Goal: Navigation & Orientation: Understand site structure

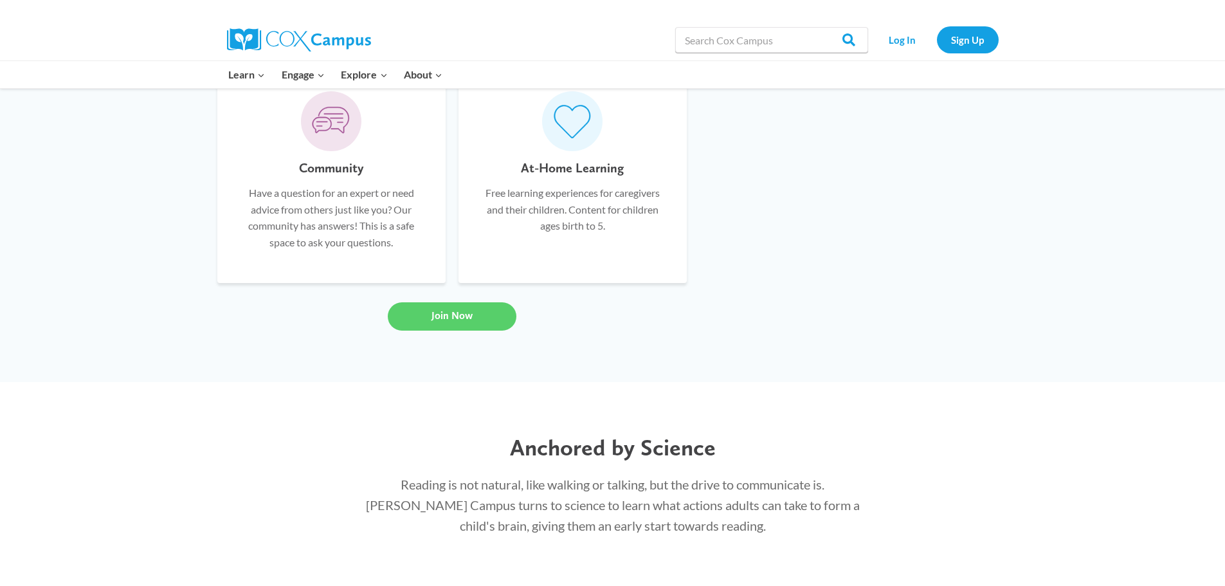
scroll to position [617, 0]
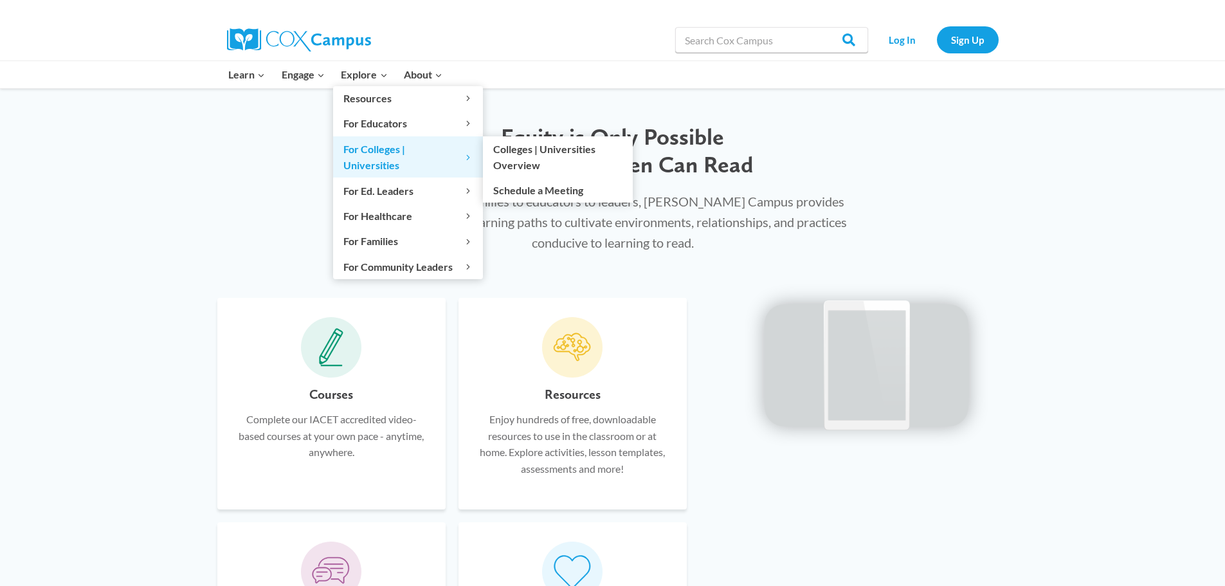
click at [377, 151] on span "For Colleges | Universities Expand" at bounding box center [407, 157] width 129 height 33
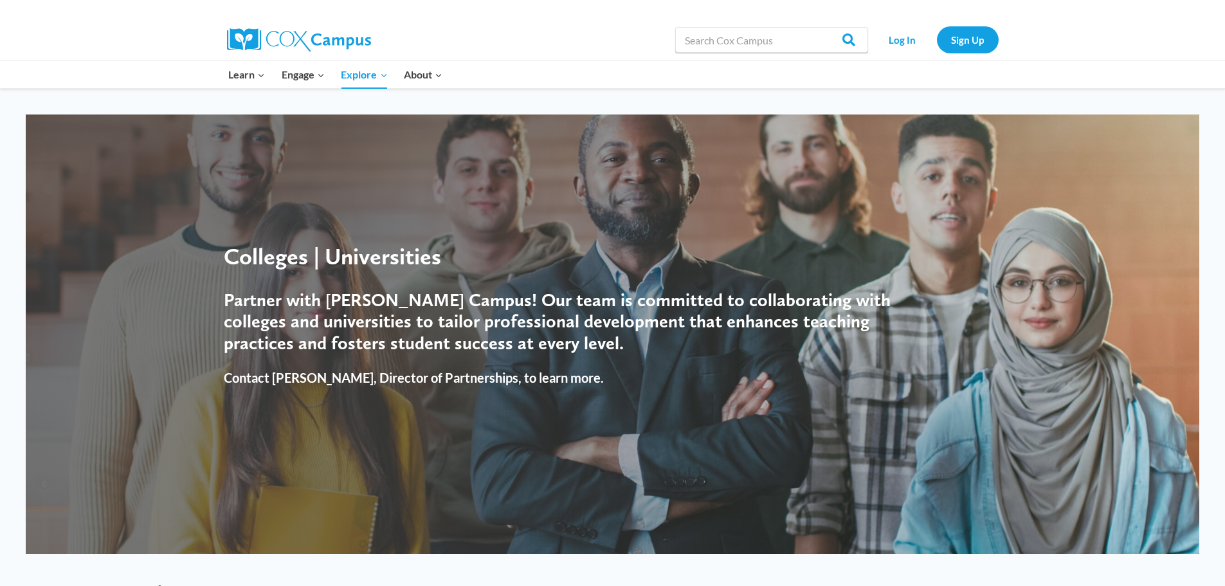
drag, startPoint x: 453, startPoint y: 332, endPoint x: 432, endPoint y: 202, distance: 132.1
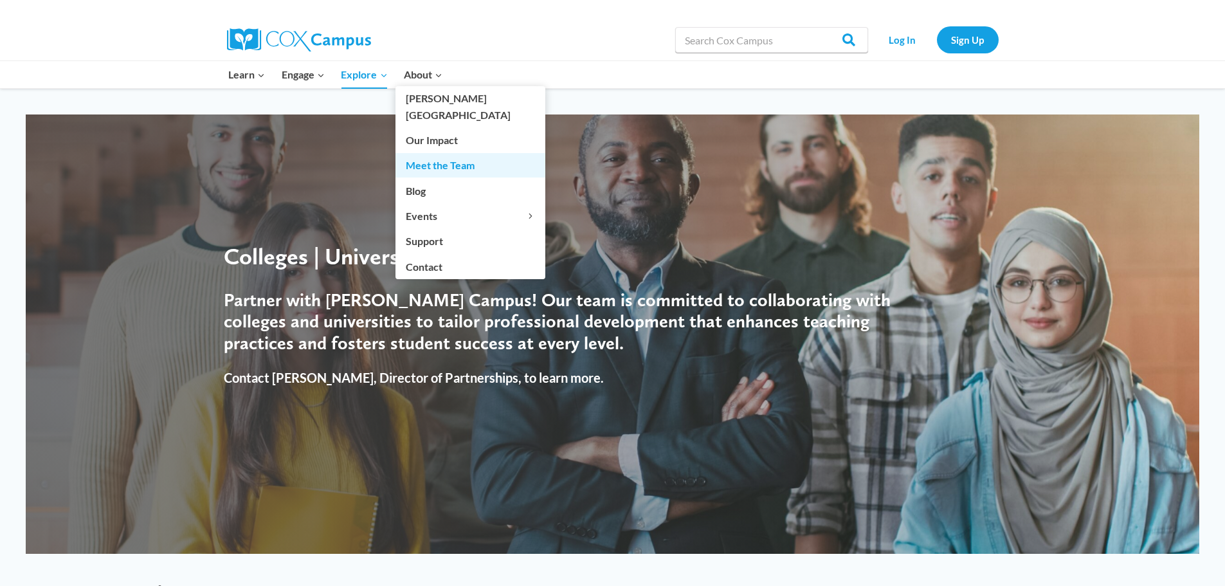
click at [461, 154] on link "Meet the Team" at bounding box center [470, 165] width 150 height 24
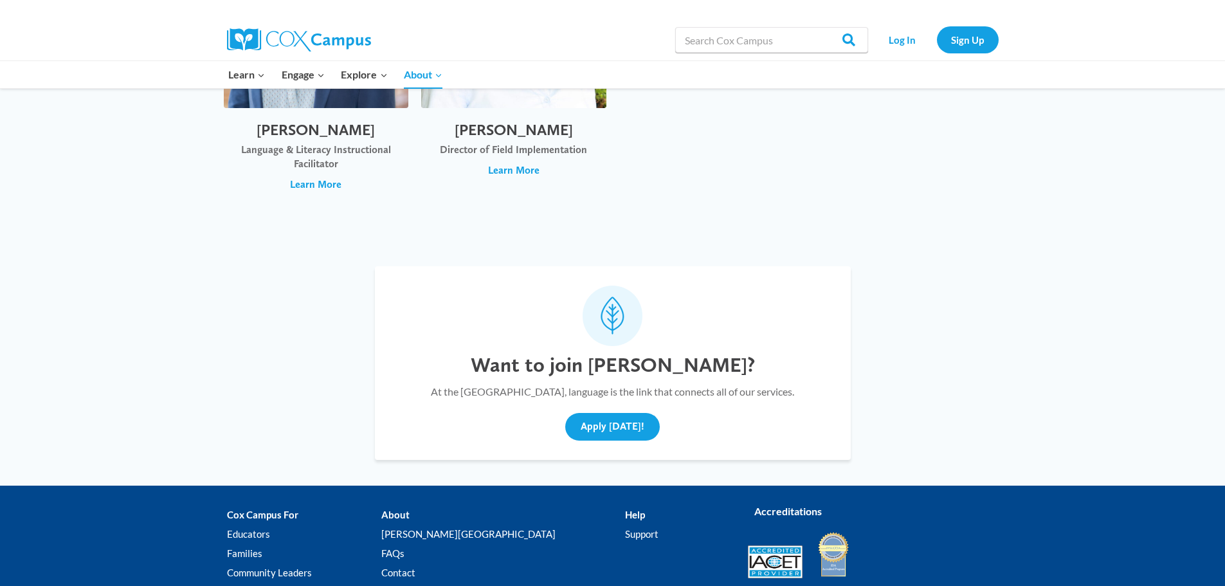
scroll to position [4757, 0]
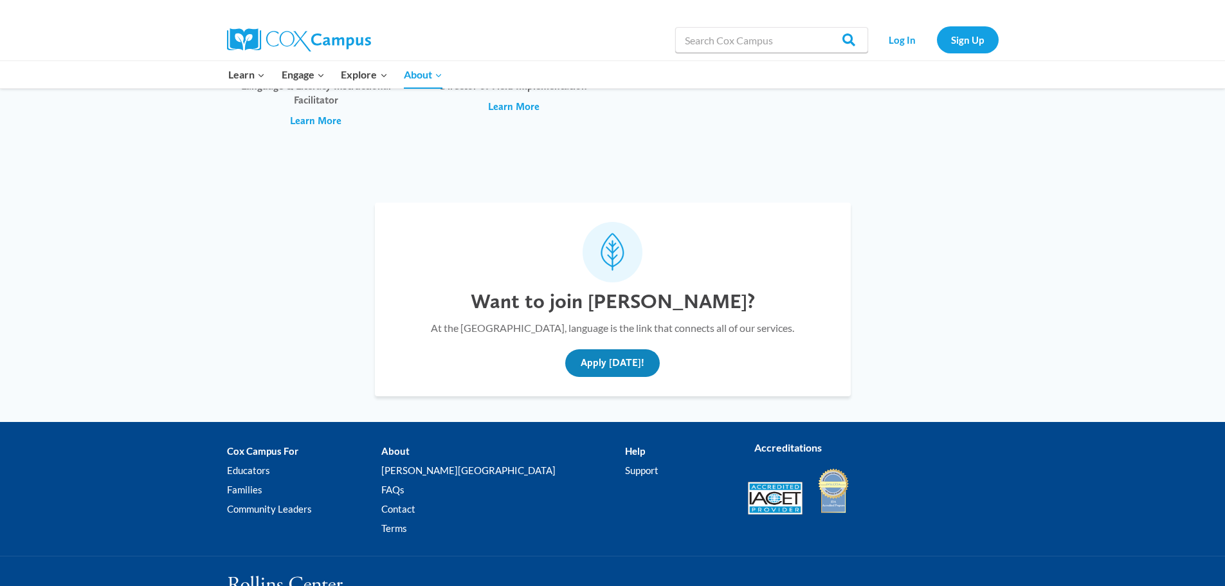
drag, startPoint x: 499, startPoint y: 319, endPoint x: 464, endPoint y: 124, distance: 198.0
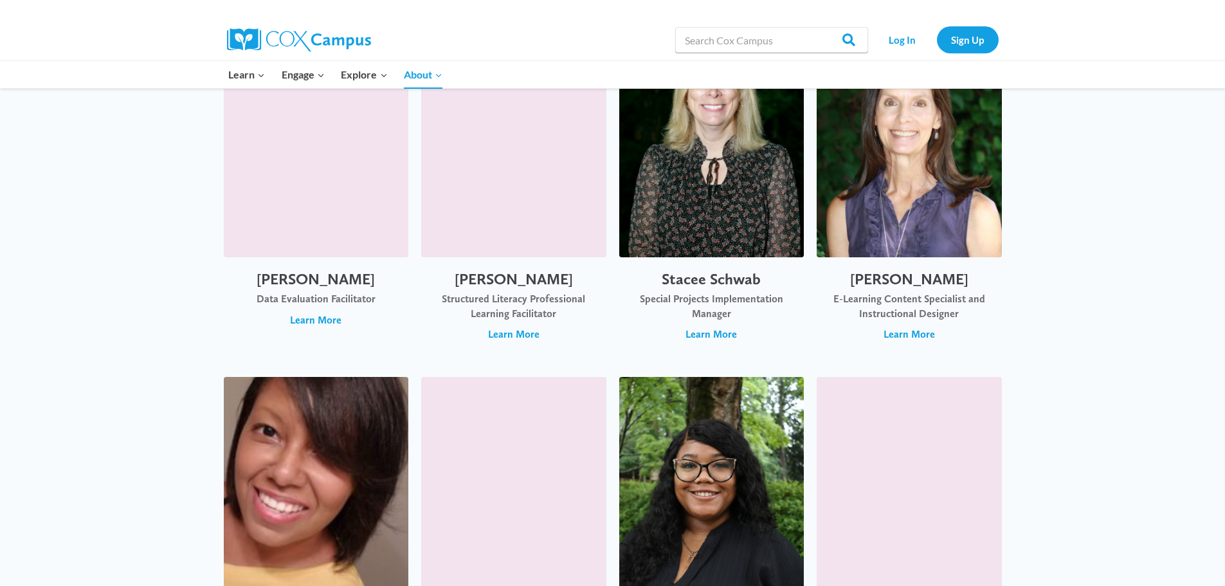
scroll to position [3343, 0]
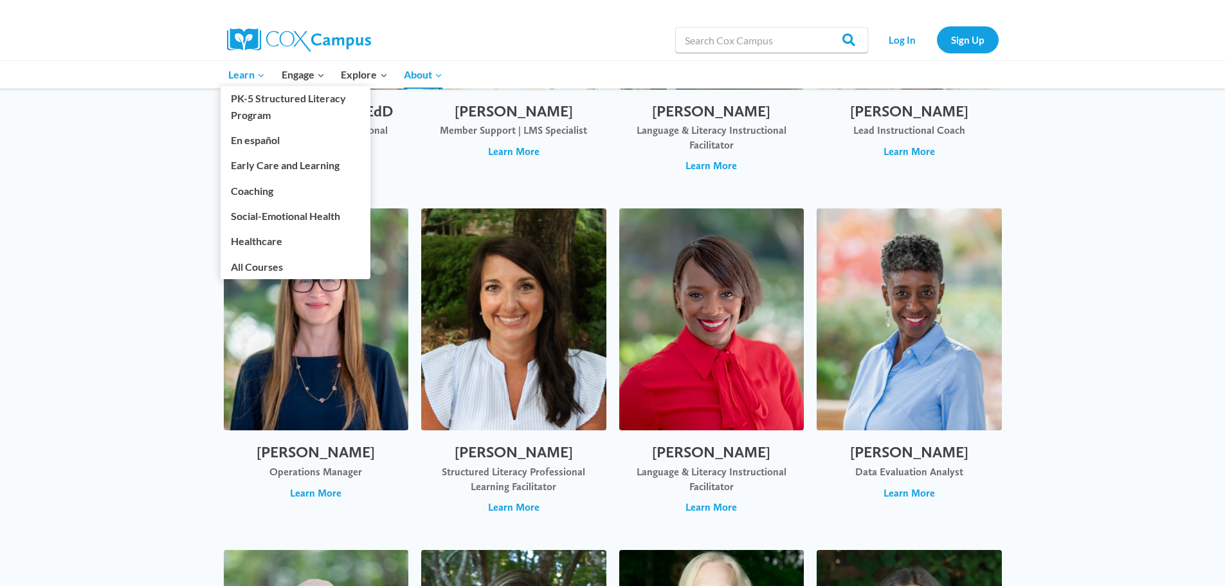
click at [246, 76] on span "Learn Expand" at bounding box center [246, 74] width 37 height 17
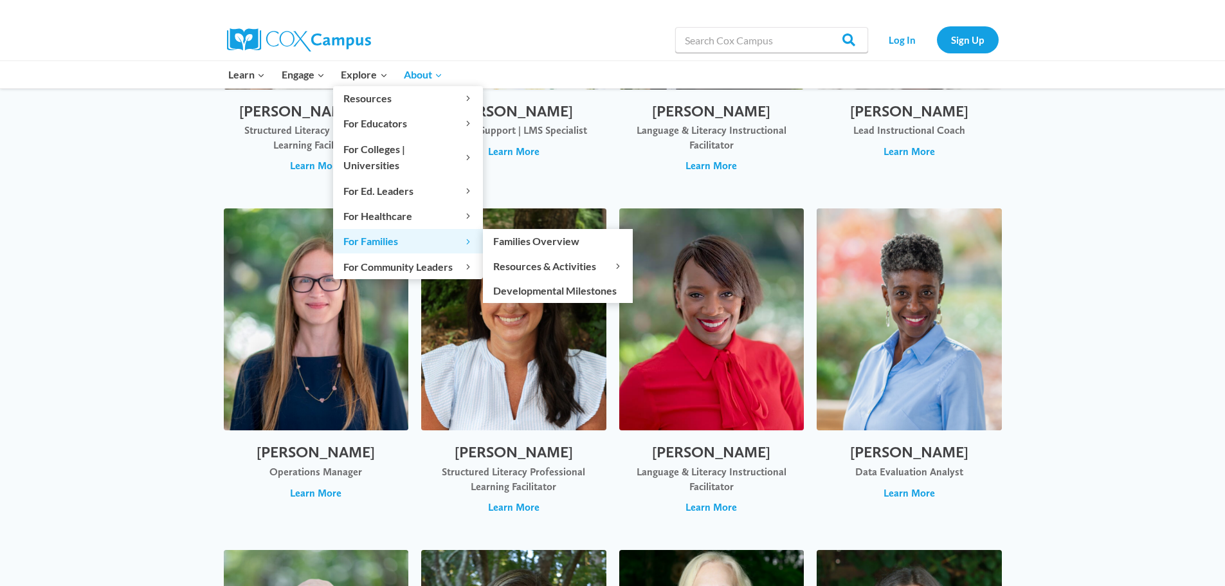
click at [369, 233] on span "For Families Expand" at bounding box center [407, 241] width 129 height 17
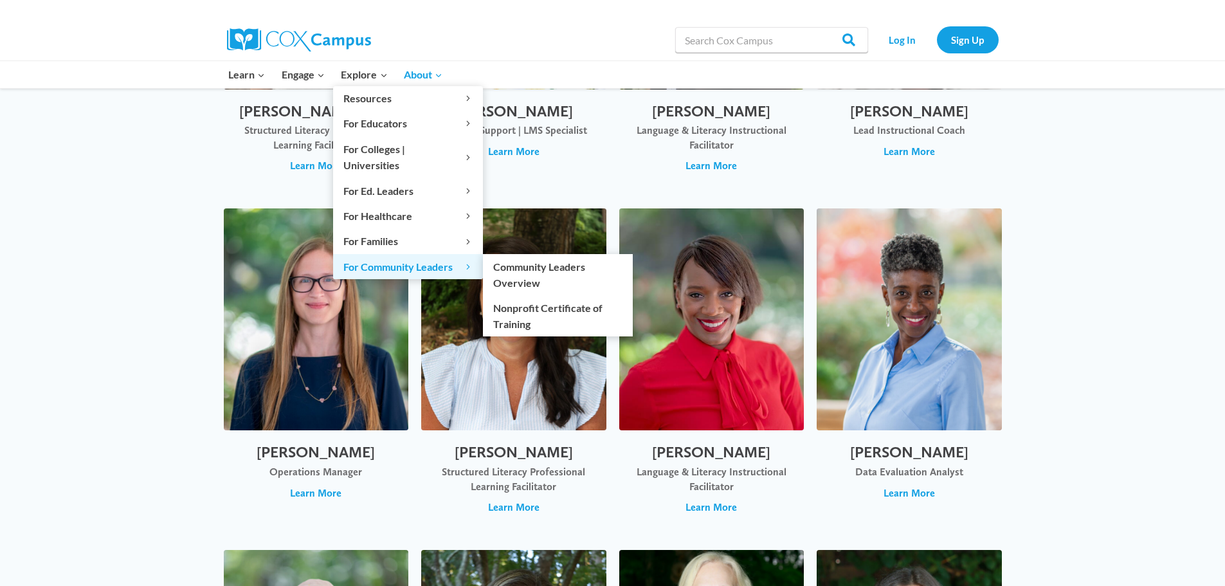
click at [376, 258] on span "For Community Leaders Expand" at bounding box center [407, 266] width 129 height 17
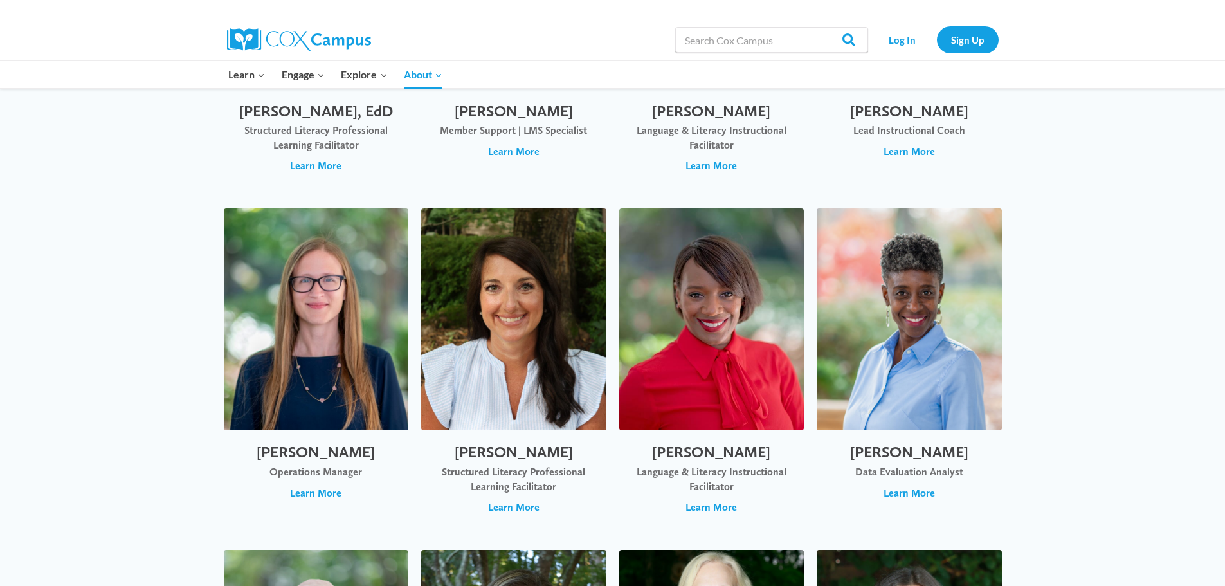
click at [227, 122] on div "Jacinta McCants, EdD Structured Literacy Professional Learning Facilitator Lear…" at bounding box center [316, 137] width 185 height 97
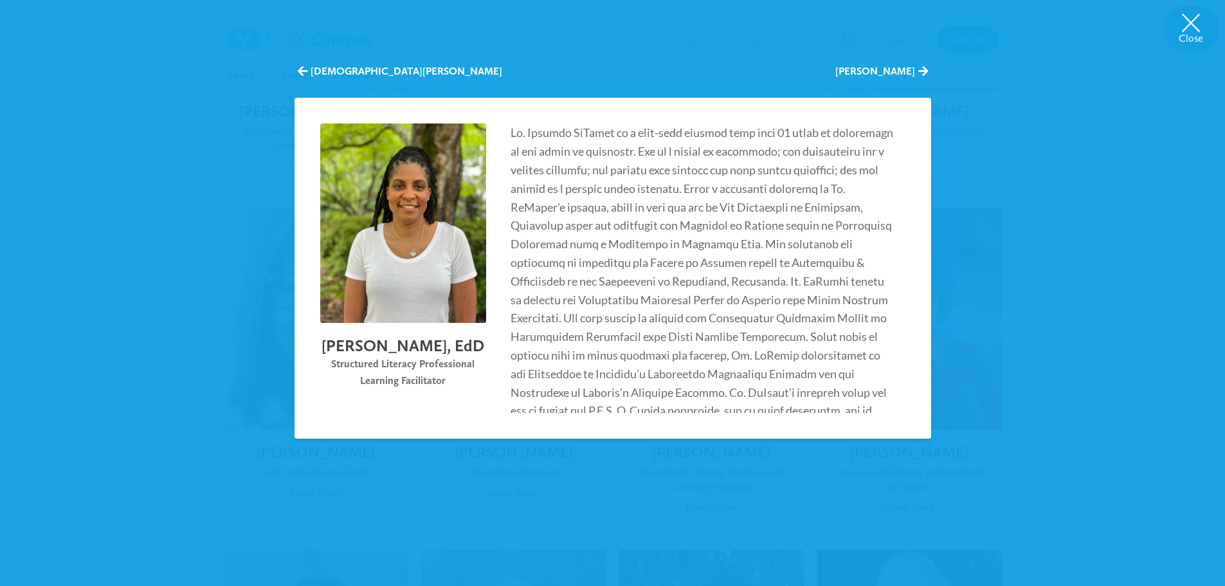
click at [266, 33] on div "Close Christen Martin Lyndonia McKenzie Jacinta McCants, EdD Structured Literac…" at bounding box center [612, 293] width 1225 height 586
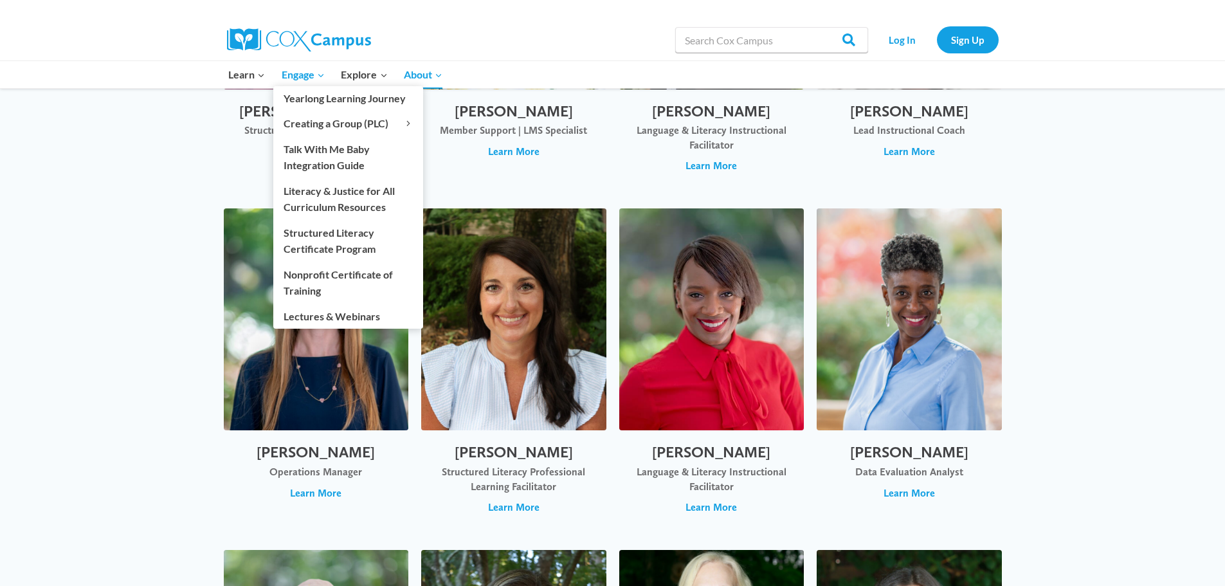
scroll to position [3159, 0]
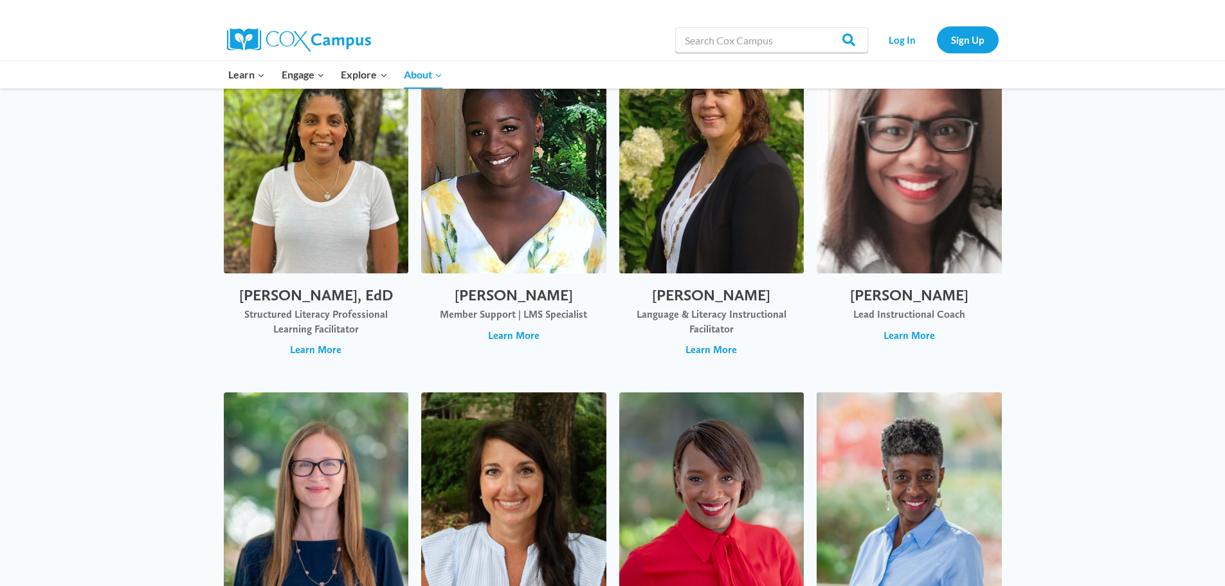
click at [289, 36] on img at bounding box center [299, 39] width 144 height 23
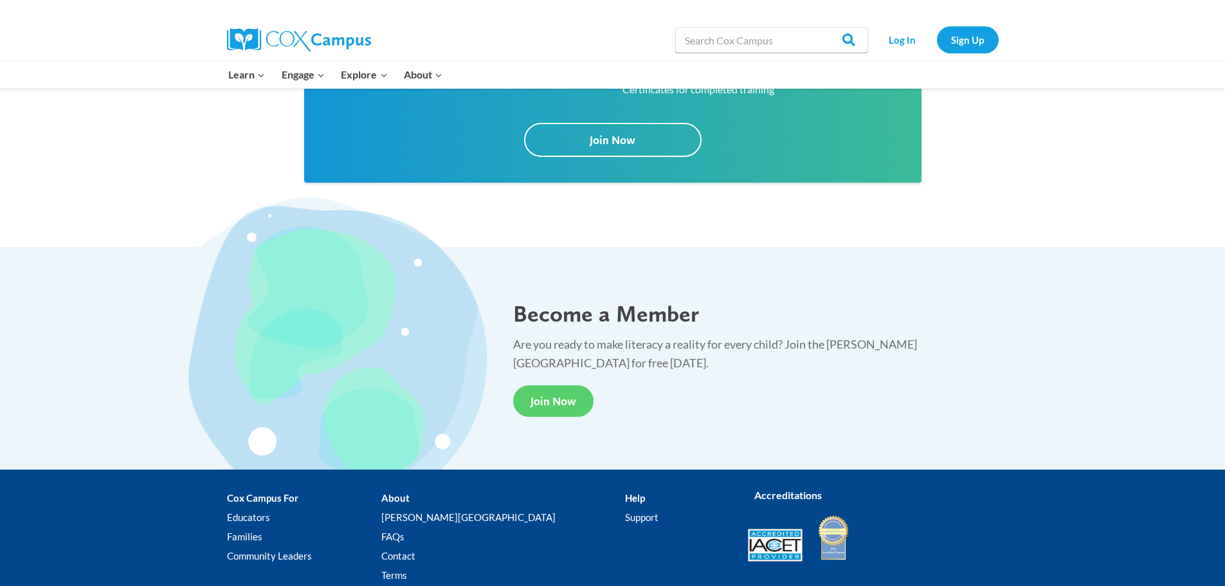
scroll to position [2353, 0]
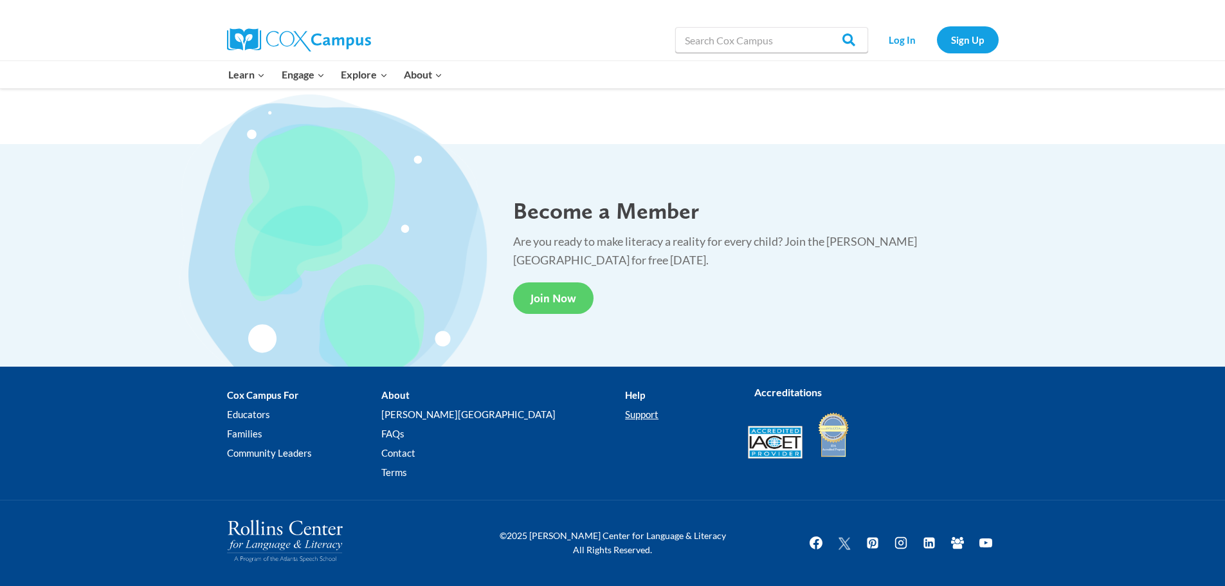
click at [625, 413] on link "Support" at bounding box center [676, 414] width 103 height 19
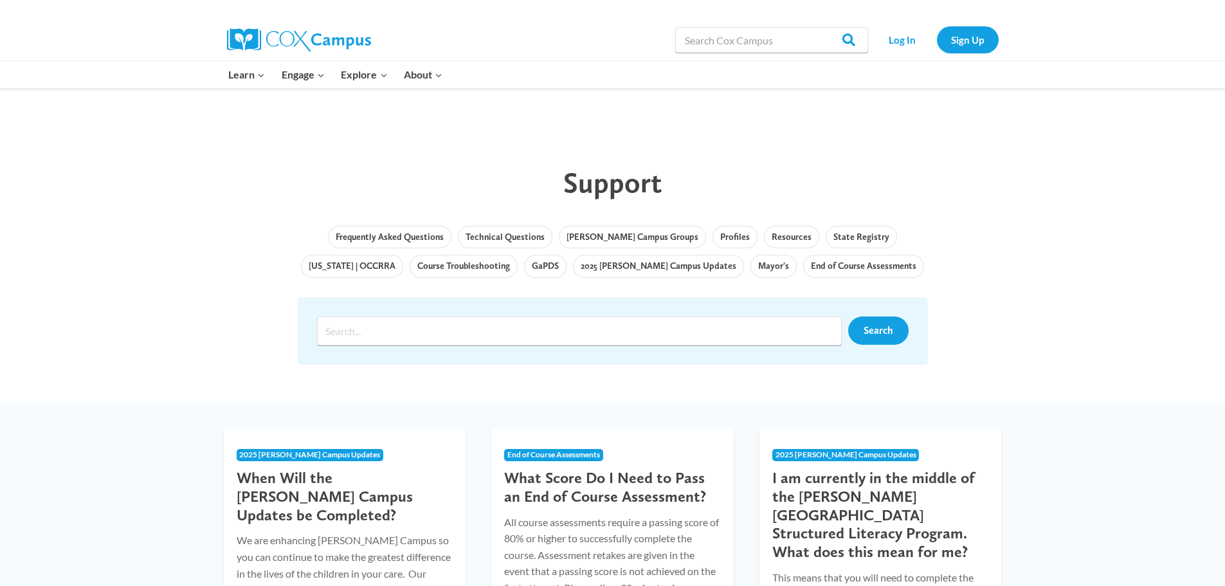
drag, startPoint x: 199, startPoint y: 392, endPoint x: 197, endPoint y: 252, distance: 139.5
click at [247, 32] on img at bounding box center [299, 39] width 144 height 23
